Goal: Task Accomplishment & Management: Manage account settings

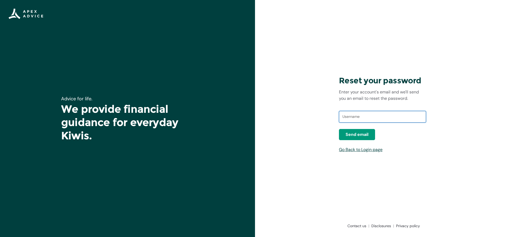
click at [366, 119] on input "text" at bounding box center [382, 117] width 87 height 12
type input "wilsonletterbox@gmail.com"
click at [355, 137] on span "Send email" at bounding box center [357, 135] width 23 height 6
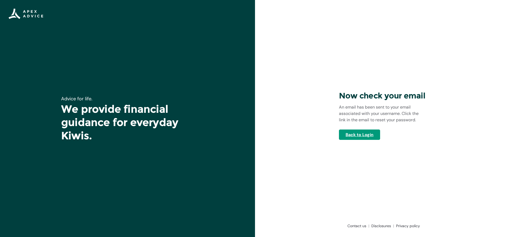
click at [371, 136] on link "Back to Login" at bounding box center [359, 135] width 41 height 10
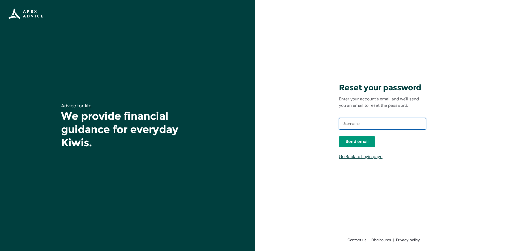
click at [366, 122] on input "text" at bounding box center [382, 124] width 87 height 12
type input "wilsonletterbox@gmail.com"
click at [365, 142] on span "Send email" at bounding box center [357, 141] width 23 height 6
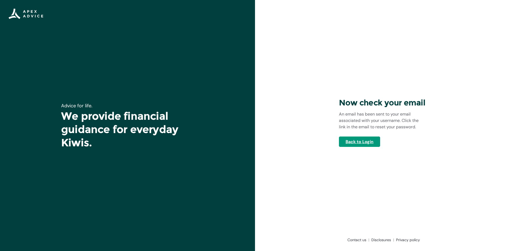
click at [361, 141] on link "Back to Login" at bounding box center [359, 142] width 41 height 10
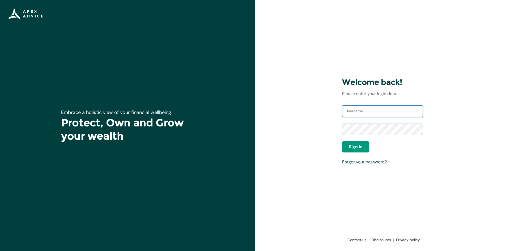
click at [385, 111] on input "Username" at bounding box center [382, 112] width 81 height 12
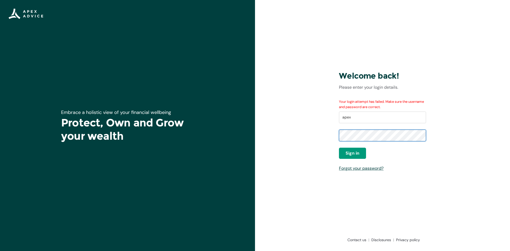
click at [331, 136] on div "Welcome back! Please enter your login details. Your login attempt has failed. M…" at bounding box center [382, 125] width 255 height 251
click at [335, 130] on div "Welcome back! Please enter your login details. Your login attempt has failed. M…" at bounding box center [382, 125] width 255 height 251
drag, startPoint x: 369, startPoint y: 113, endPoint x: 324, endPoint y: 114, distance: 44.4
click at [324, 114] on div "Welcome back! Please enter your login details. Your login attempt has failed. M…" at bounding box center [382, 125] width 255 height 251
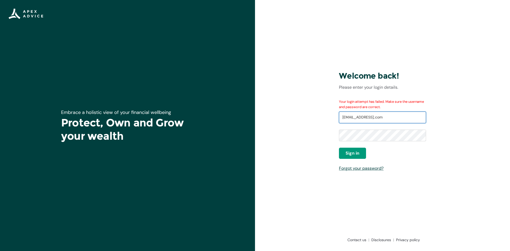
click at [383, 116] on input "wilsonletterbox@gmail;.com" at bounding box center [382, 118] width 87 height 12
type input "wilsonletterbox@gmail.com"
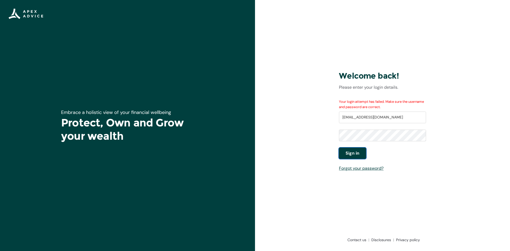
click at [353, 151] on span "Sign in" at bounding box center [353, 153] width 14 height 6
click at [288, 138] on div "Welcome back! Please enter your login details. Your login attempt has failed. M…" at bounding box center [382, 125] width 255 height 251
click at [351, 154] on span "Sign in" at bounding box center [353, 153] width 14 height 6
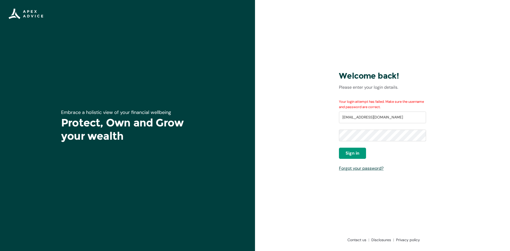
click at [23, 14] on img at bounding box center [26, 14] width 35 height 11
drag, startPoint x: 7, startPoint y: 13, endPoint x: 11, endPoint y: 0, distance: 13.1
click at [8, 13] on div at bounding box center [26, 14] width 52 height 28
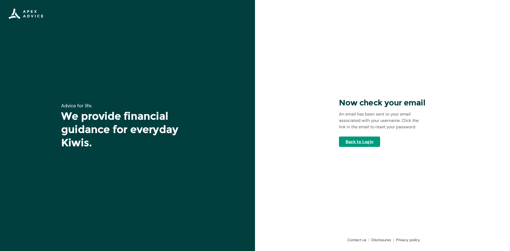
click at [374, 142] on link "Back to Login" at bounding box center [359, 142] width 41 height 10
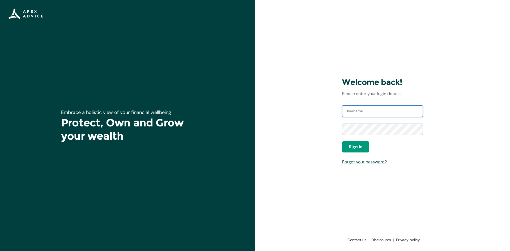
click at [369, 112] on input "Username" at bounding box center [382, 112] width 81 height 12
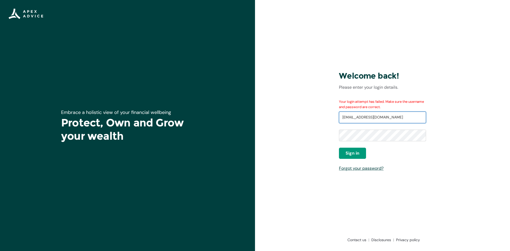
click at [394, 119] on input "wilsonletterbox@gmail.com" at bounding box center [382, 118] width 87 height 12
click at [308, 135] on div "Welcome back! Please enter your login details. Your login attempt has failed. M…" at bounding box center [382, 125] width 255 height 251
drag, startPoint x: 337, startPoint y: 135, endPoint x: 394, endPoint y: 156, distance: 60.8
click at [393, 156] on div "Sign in" at bounding box center [382, 153] width 87 height 11
click at [427, 134] on div "Welcome back! Please enter your login details. Your login attempt has failed. M…" at bounding box center [383, 125] width 96 height 153
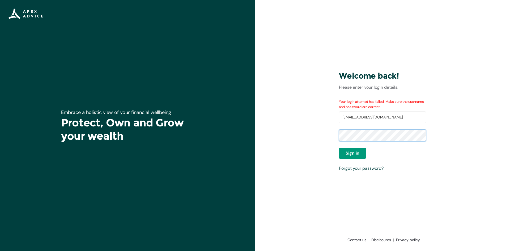
click at [327, 132] on div "Welcome back! Please enter your login details. Your login attempt has failed. M…" at bounding box center [382, 125] width 255 height 251
drag, startPoint x: 395, startPoint y: 115, endPoint x: 397, endPoint y: 119, distance: 4.3
click at [395, 115] on input "wilsonletterbox@gmail.com" at bounding box center [382, 118] width 87 height 12
drag, startPoint x: 398, startPoint y: 119, endPoint x: 336, endPoint y: 113, distance: 62.5
click at [336, 113] on div "Welcome back! Please enter your login details. Your login attempt has failed. M…" at bounding box center [383, 125] width 96 height 153
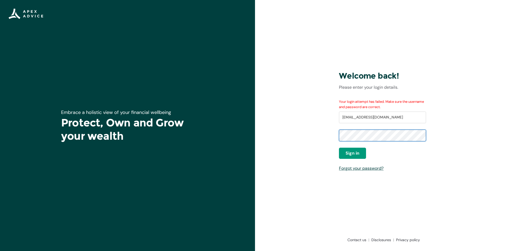
click at [330, 129] on div "Welcome back! Please enter your login details. Your login attempt has failed. M…" at bounding box center [382, 125] width 255 height 251
click at [440, 96] on div "Welcome back! Please enter your login details. Your login attempt has failed. M…" at bounding box center [382, 125] width 255 height 251
click at [381, 137] on div "Your login attempt has failed. Make sure the username and password are correct.…" at bounding box center [382, 135] width 87 height 72
drag, startPoint x: 391, startPoint y: 129, endPoint x: 313, endPoint y: 134, distance: 77.7
click at [320, 133] on div "Welcome back! Please enter your login details. Your login attempt has failed. M…" at bounding box center [382, 125] width 255 height 251
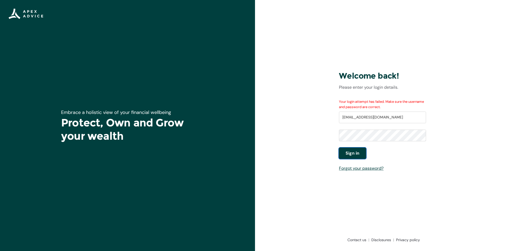
click at [353, 152] on span "Sign in" at bounding box center [353, 153] width 14 height 6
drag, startPoint x: 393, startPoint y: 116, endPoint x: 310, endPoint y: 102, distance: 84.2
click at [310, 101] on div "Welcome back! Please enter your login details. Your login attempt has failed. M…" at bounding box center [382, 125] width 255 height 251
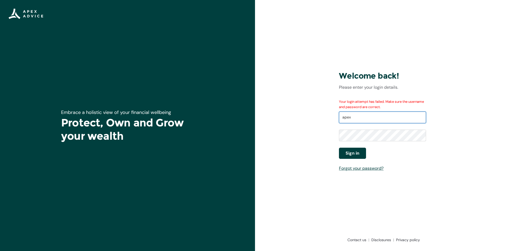
type input "apex"
click at [353, 154] on span "Sign in" at bounding box center [353, 153] width 14 height 6
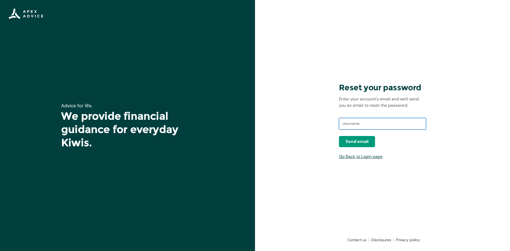
click at [354, 126] on input "text" at bounding box center [382, 124] width 87 height 12
type input "[EMAIL_ADDRESS][DOMAIN_NAME]"
click at [365, 142] on span "Send email" at bounding box center [357, 141] width 23 height 6
